Goal: Use online tool/utility: Utilize a website feature to perform a specific function

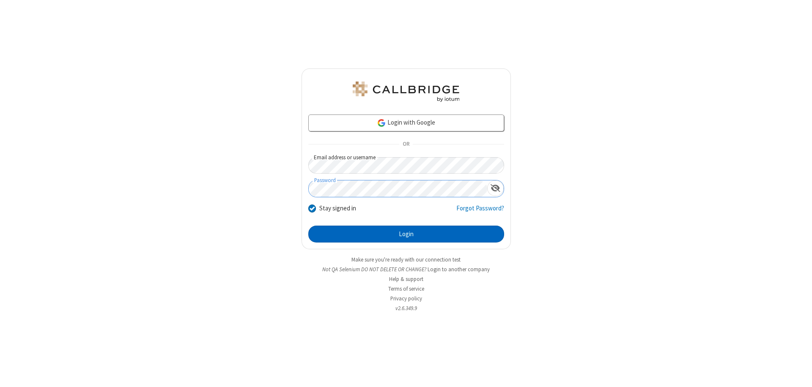
click at [406, 234] on button "Login" at bounding box center [406, 234] width 196 height 17
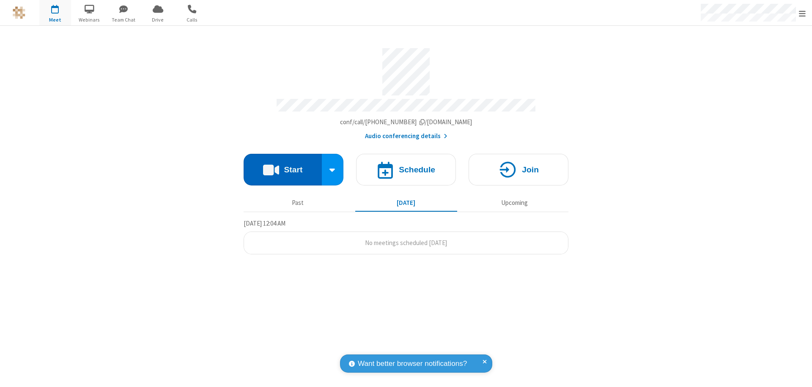
click at [282, 166] on button "Start" at bounding box center [282, 170] width 78 height 32
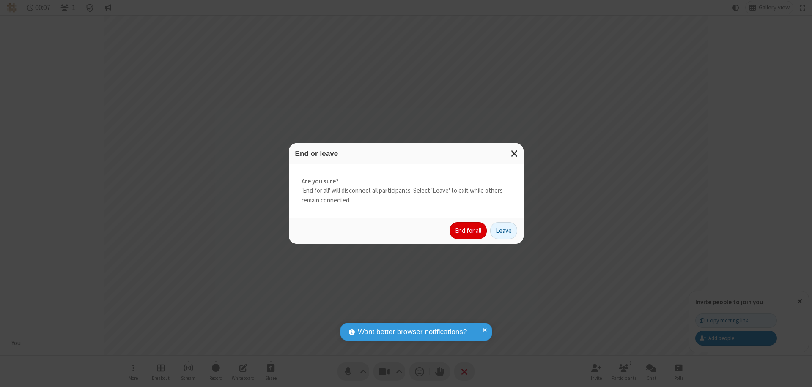
click at [468, 231] on button "End for all" at bounding box center [467, 230] width 37 height 17
